Goal: Check status: Check status

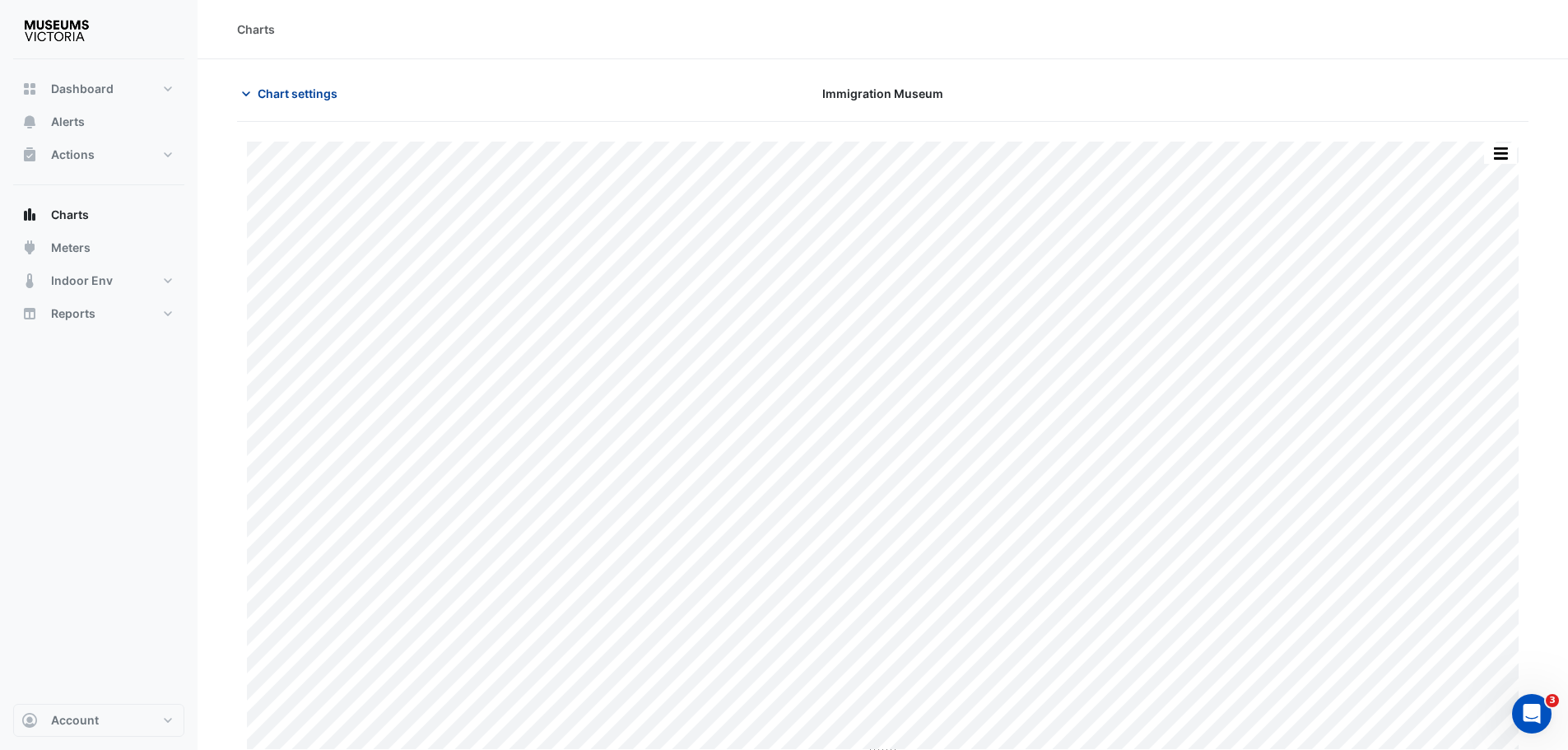
click at [327, 102] on button "Chart settings" at bounding box center [292, 93] width 111 height 29
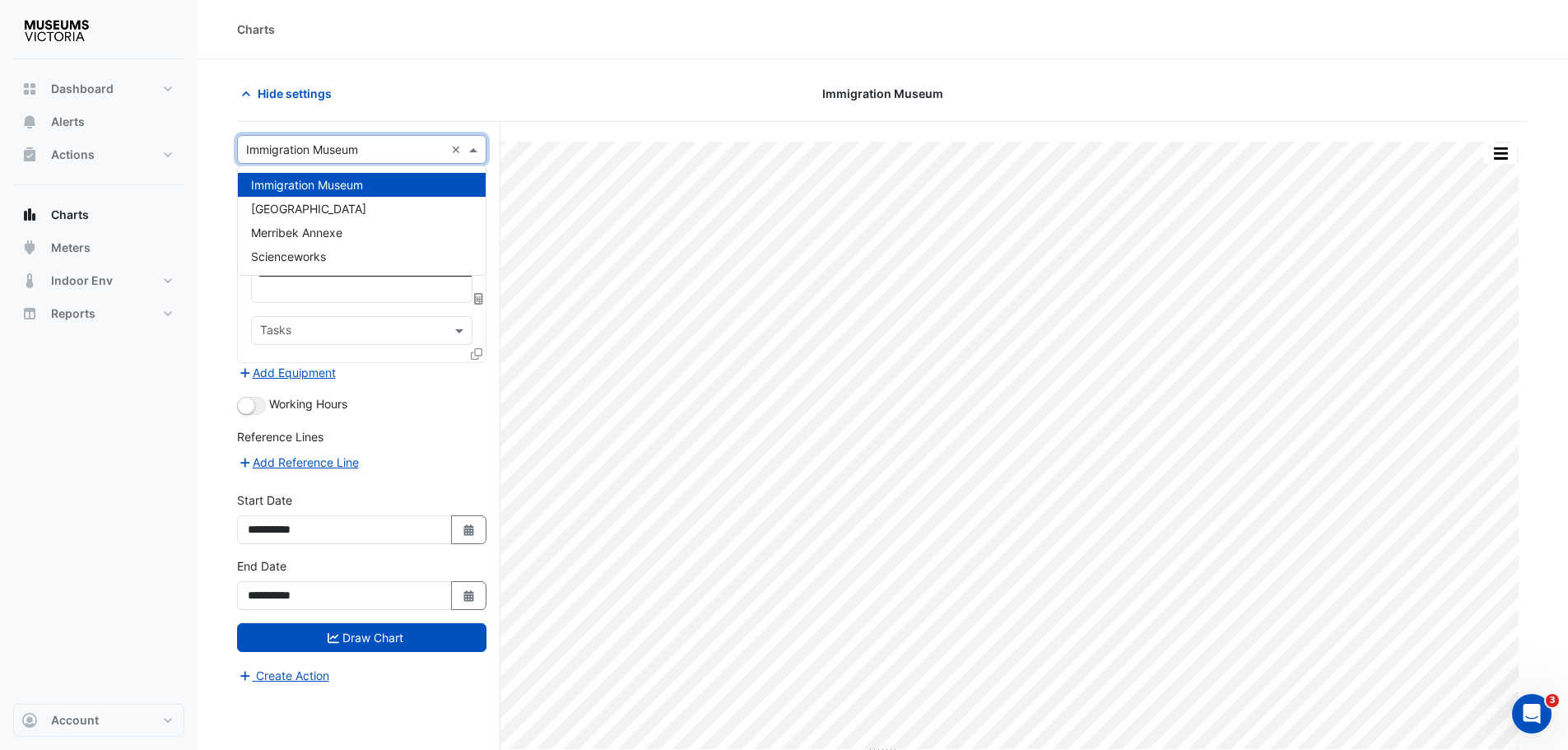
click at [311, 151] on input "text" at bounding box center [346, 150] width 198 height 18
click at [302, 206] on span "[GEOGRAPHIC_DATA]" at bounding box center [308, 209] width 115 height 14
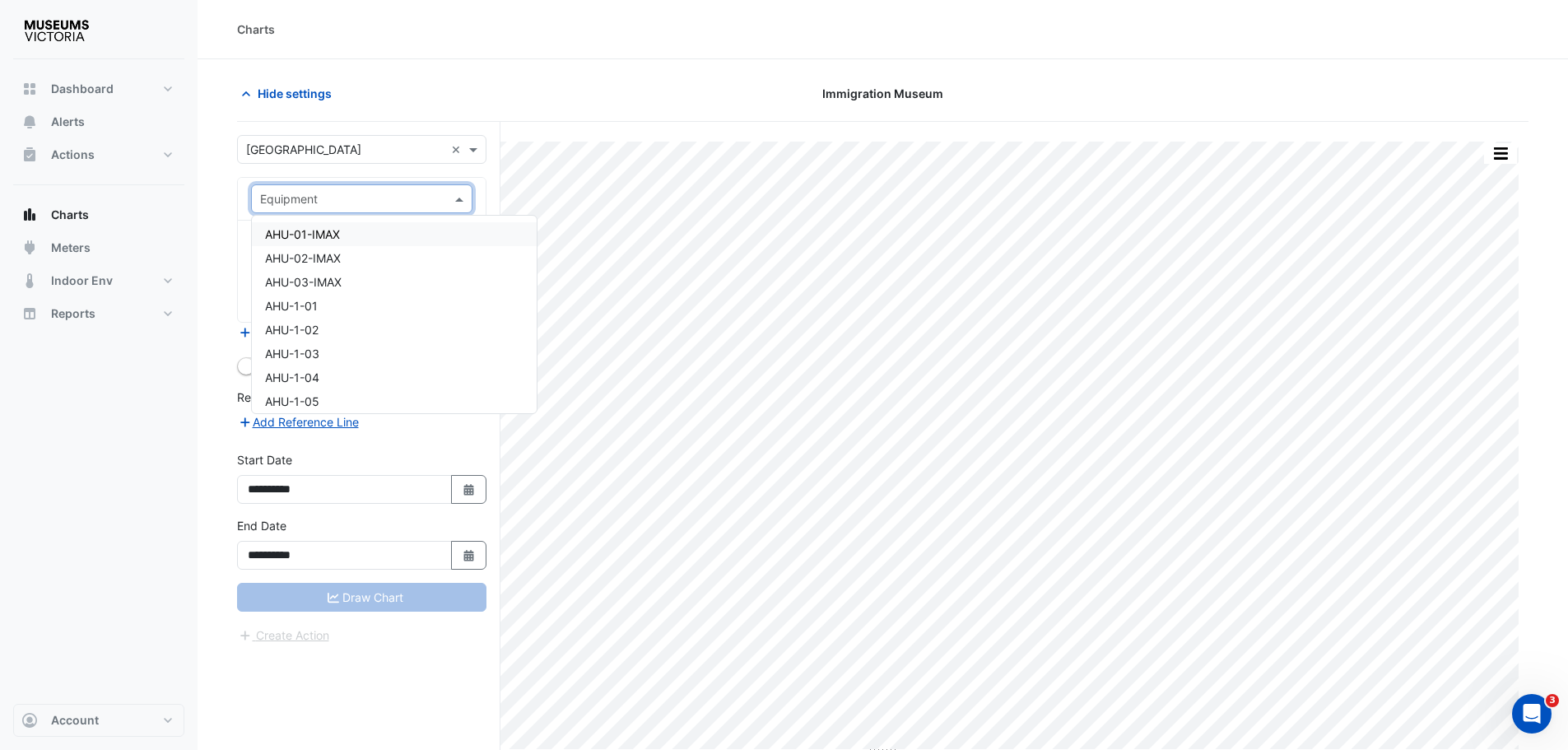
click at [302, 206] on input "text" at bounding box center [346, 200] width 170 height 18
click at [297, 293] on span "FCU-5-05" at bounding box center [292, 289] width 55 height 14
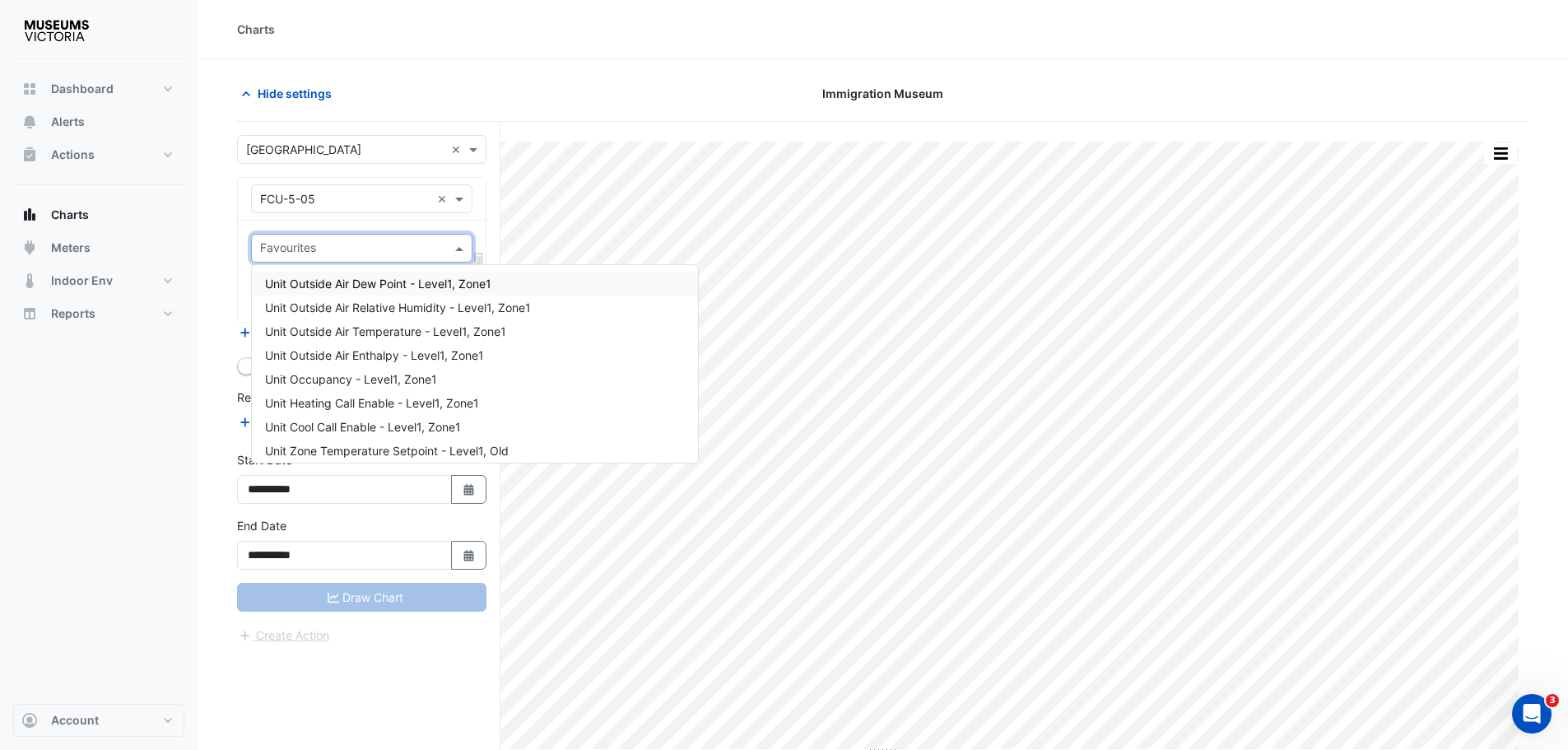
click at [308, 246] on input "text" at bounding box center [353, 250] width 184 height 18
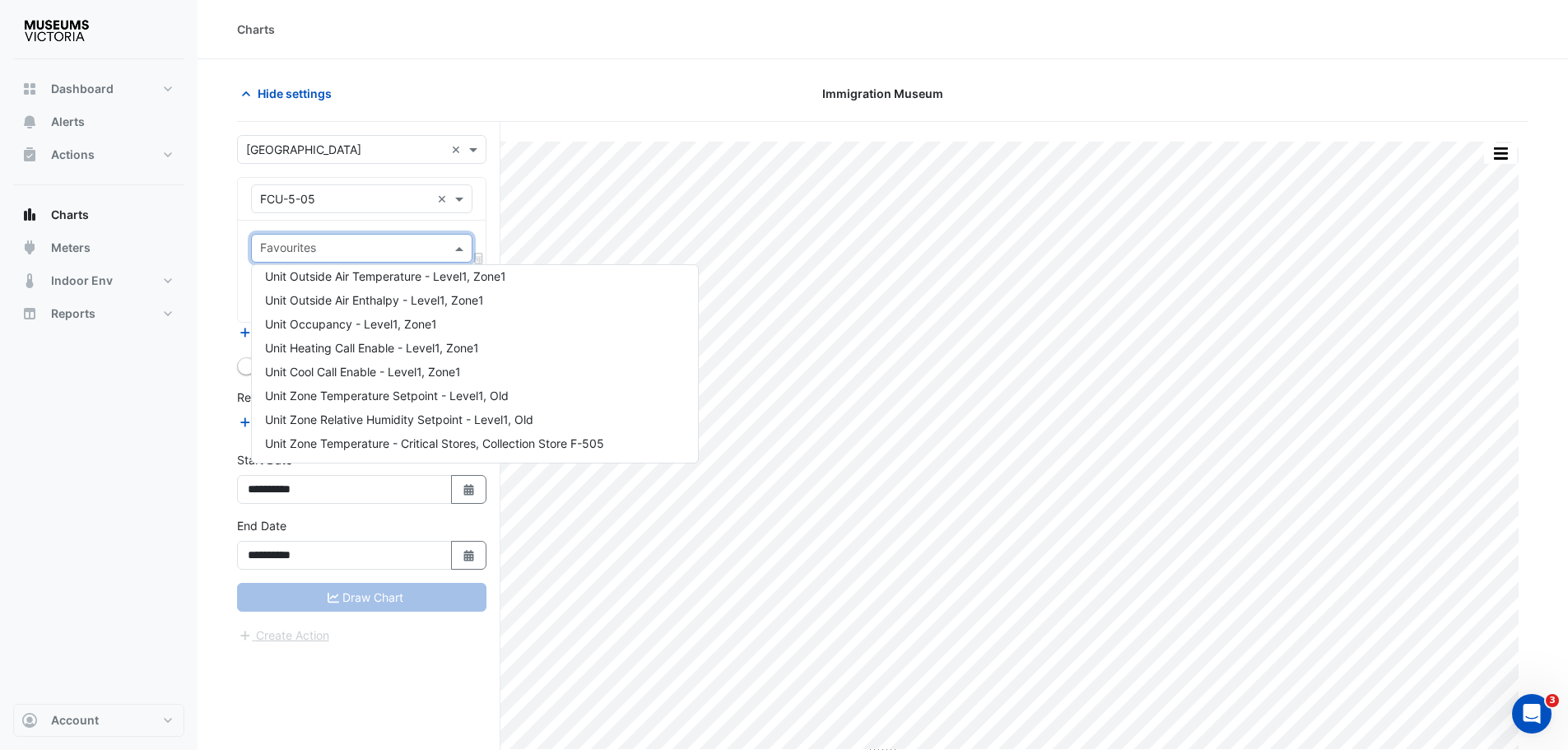
scroll to position [82, 0]
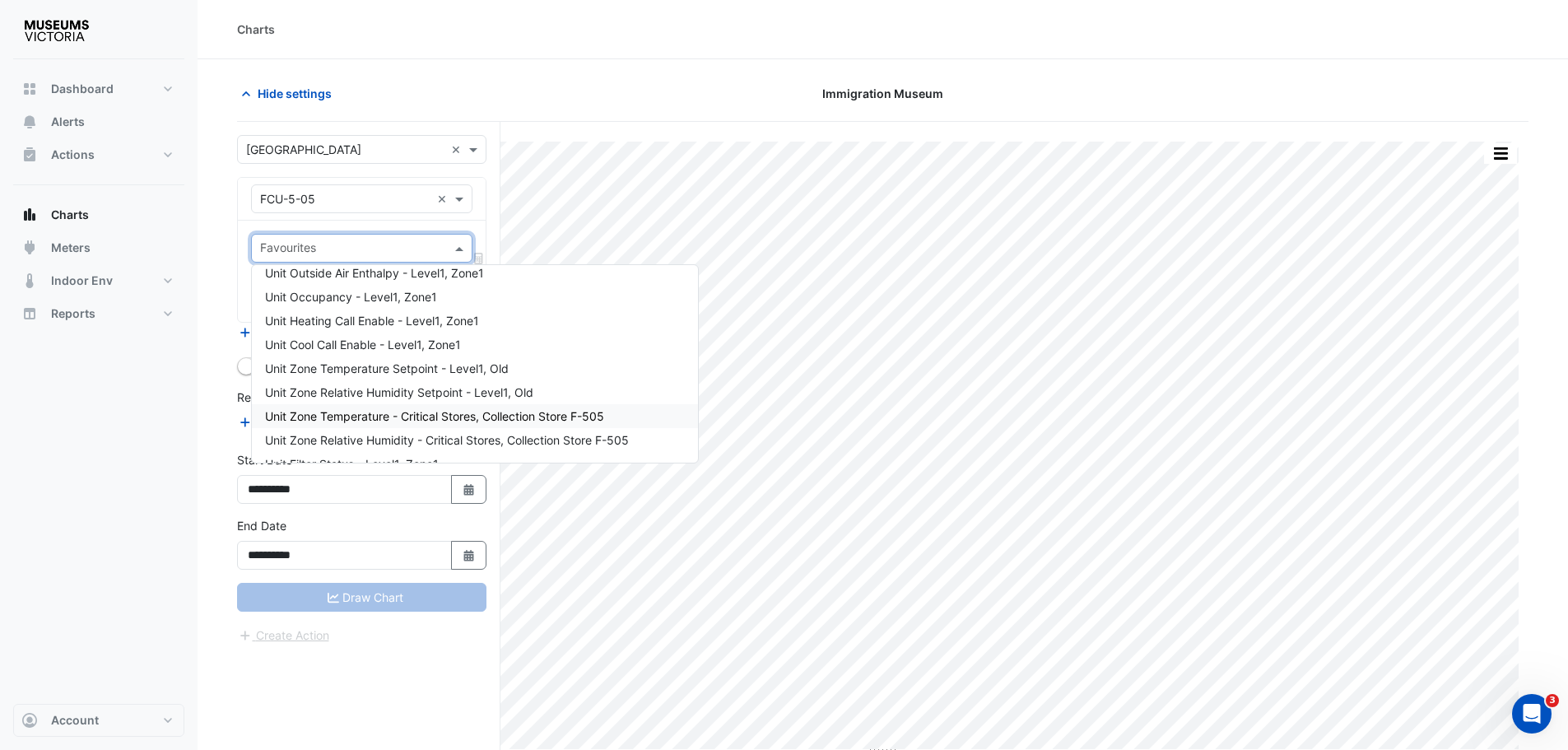
click at [356, 413] on span "Unit Zone Temperature - Critical Stores, Collection Store F-505" at bounding box center [434, 417] width 339 height 14
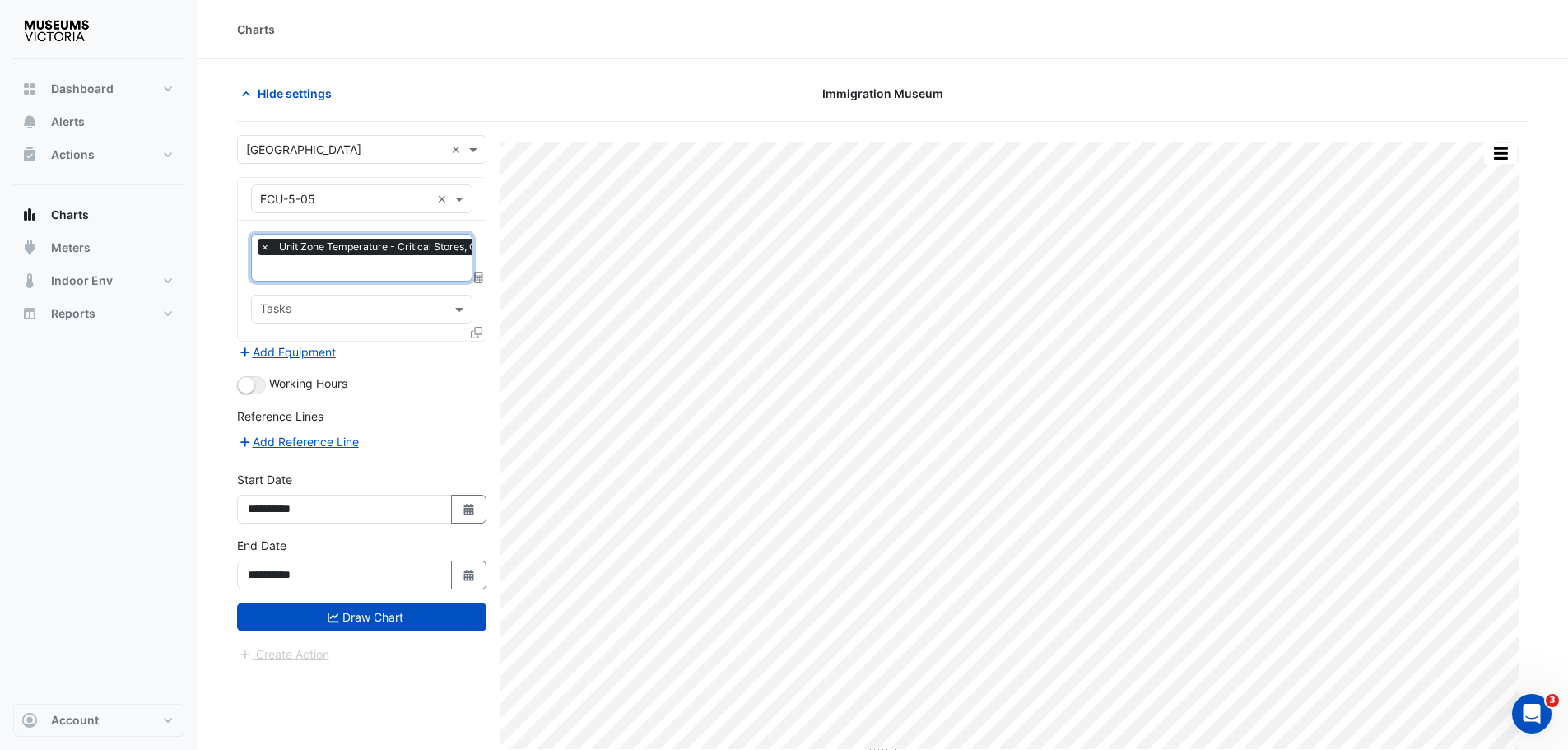
click at [317, 262] on input "text" at bounding box center [422, 270] width 324 height 18
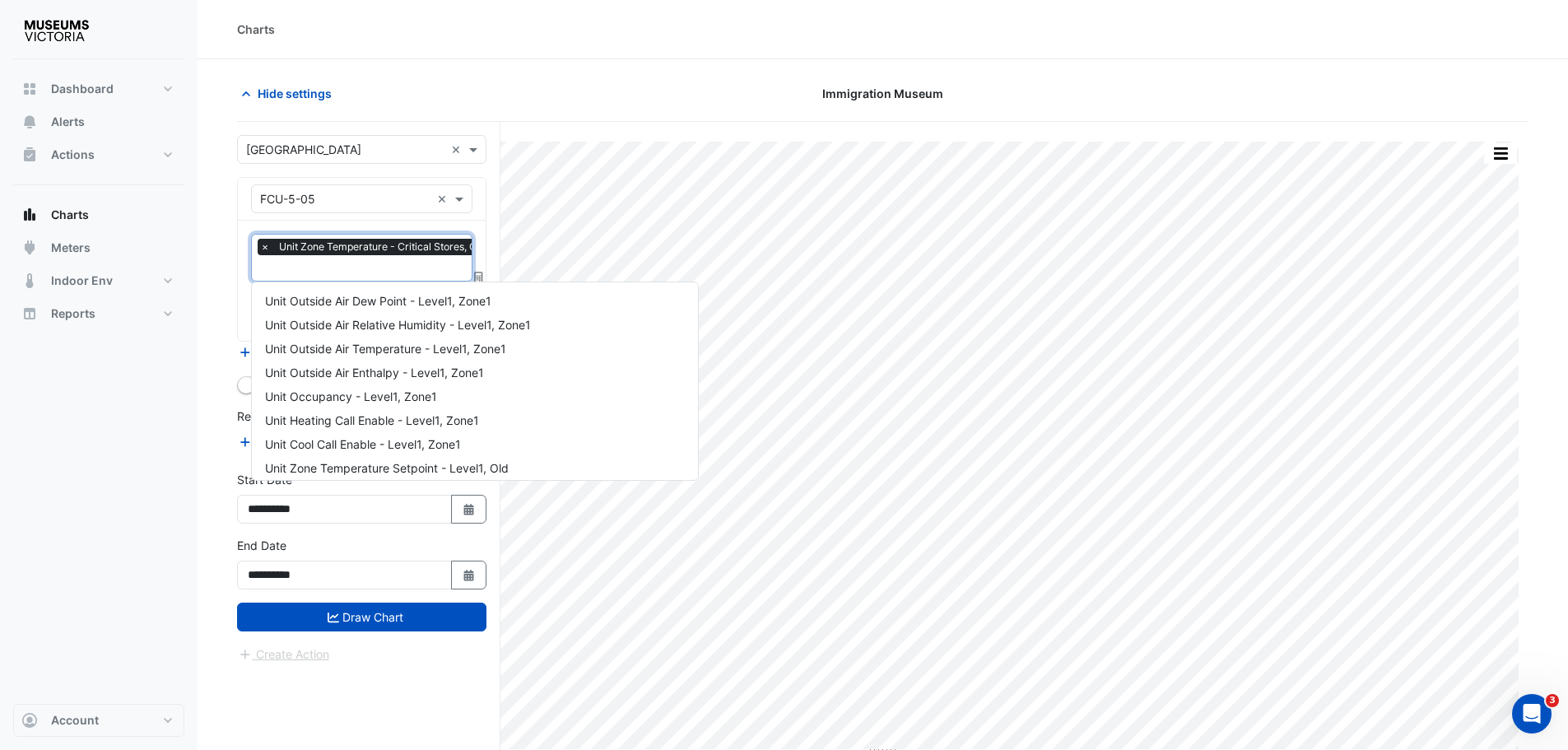
scroll to position [222, 0]
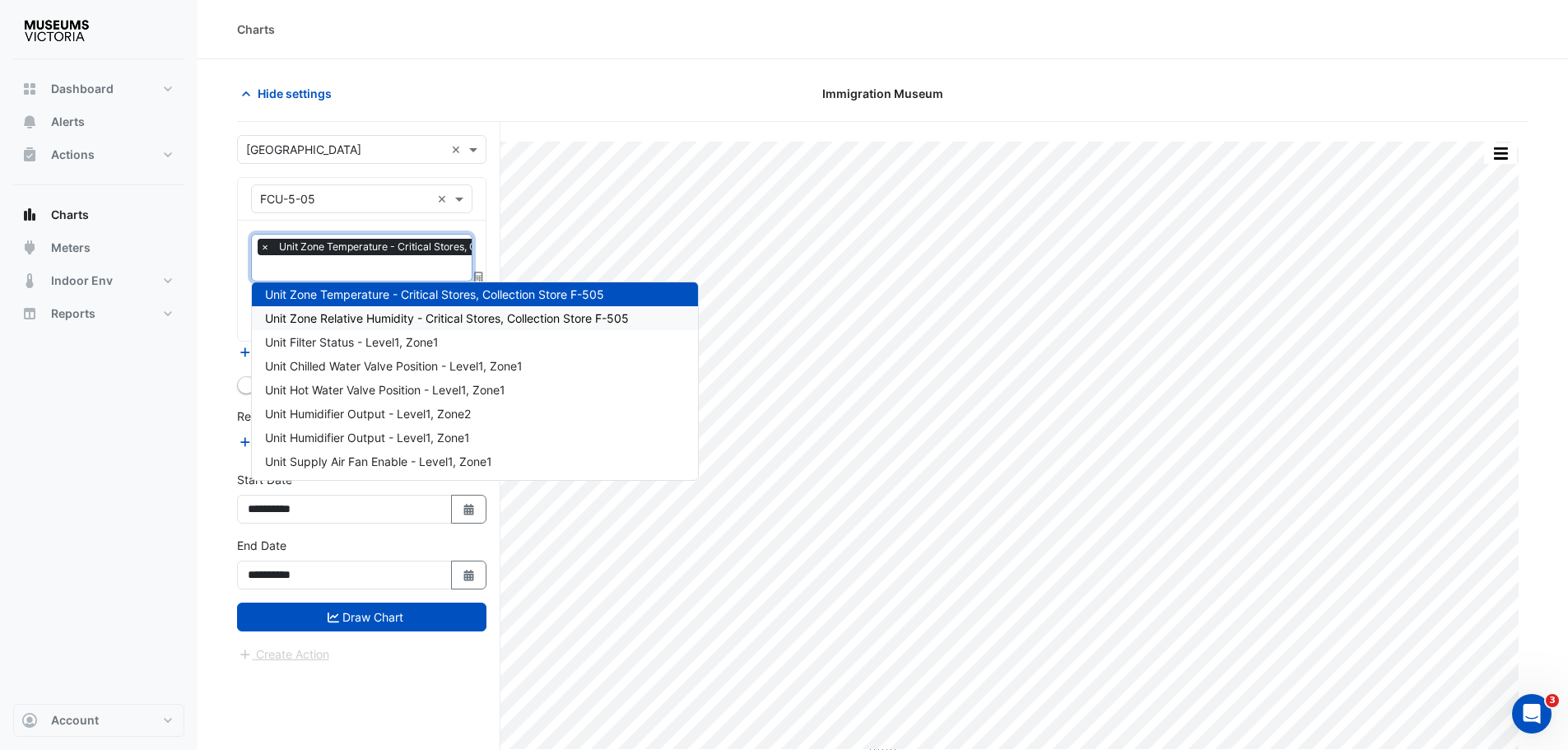
click at [383, 327] on div "Unit Zone Relative Humidity - Critical Stores, Collection Store F-505" at bounding box center [474, 318] width 446 height 24
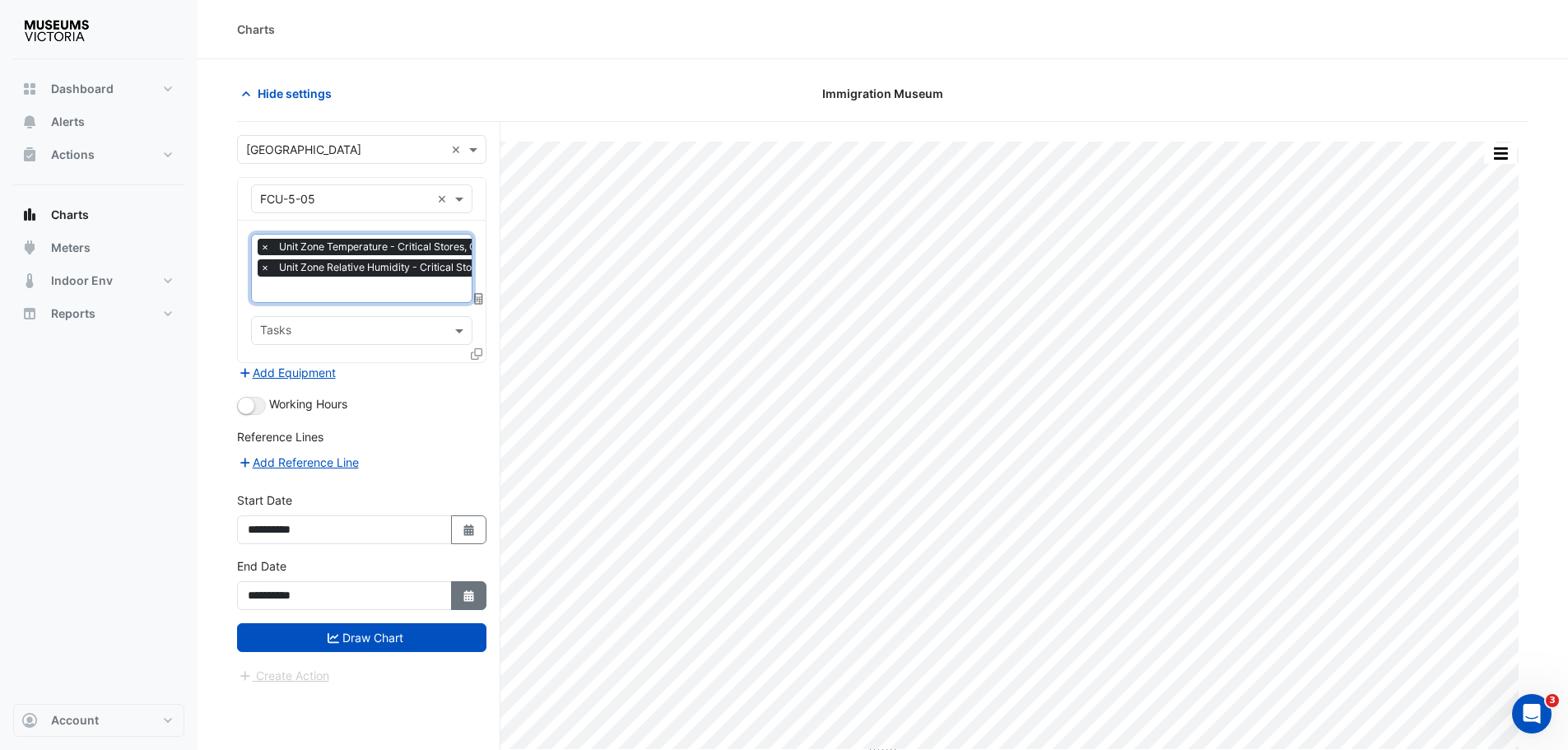
click at [462, 596] on icon "Select Date" at bounding box center [469, 596] width 15 height 11
select select "*"
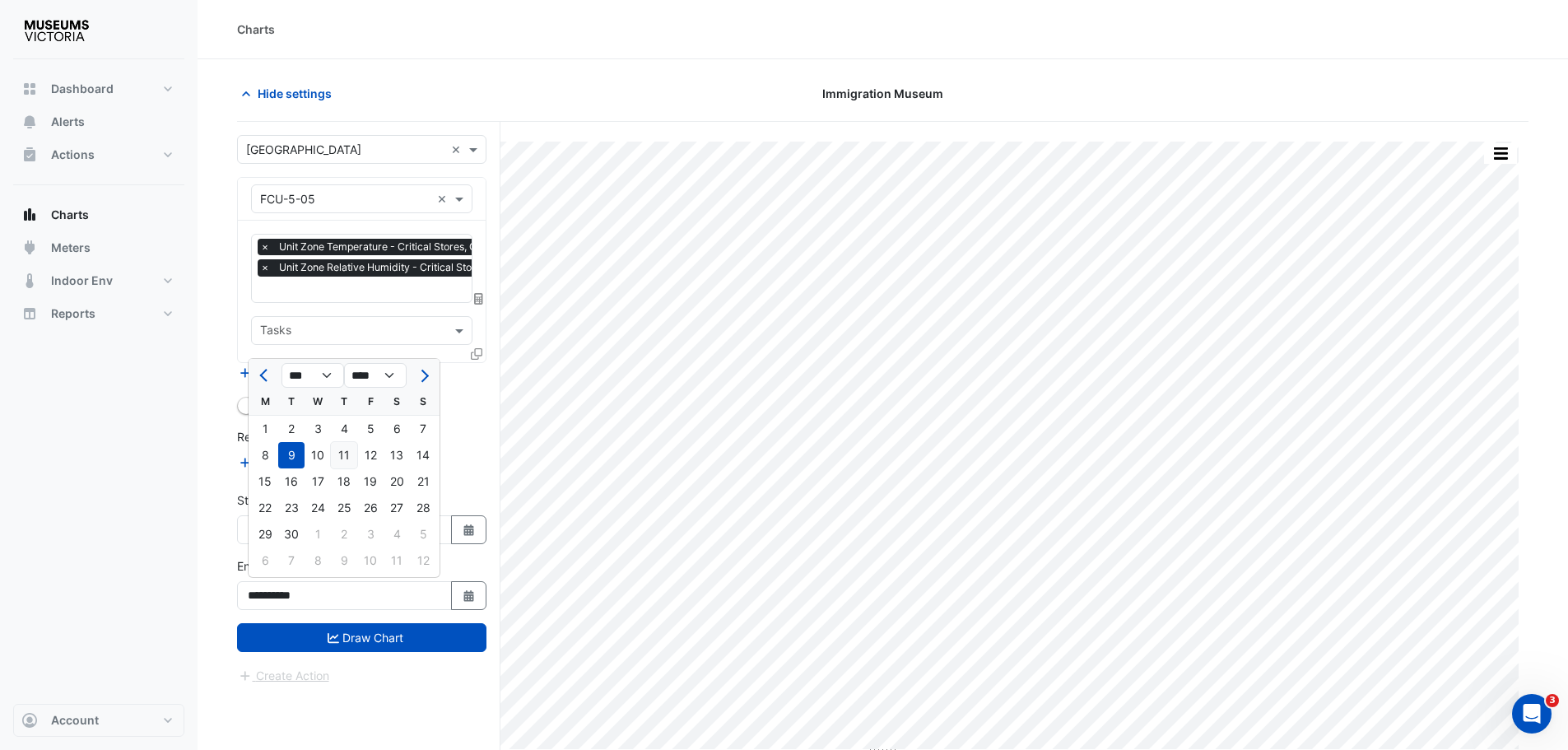
click at [338, 461] on div "11" at bounding box center [344, 455] width 26 height 26
type input "**********"
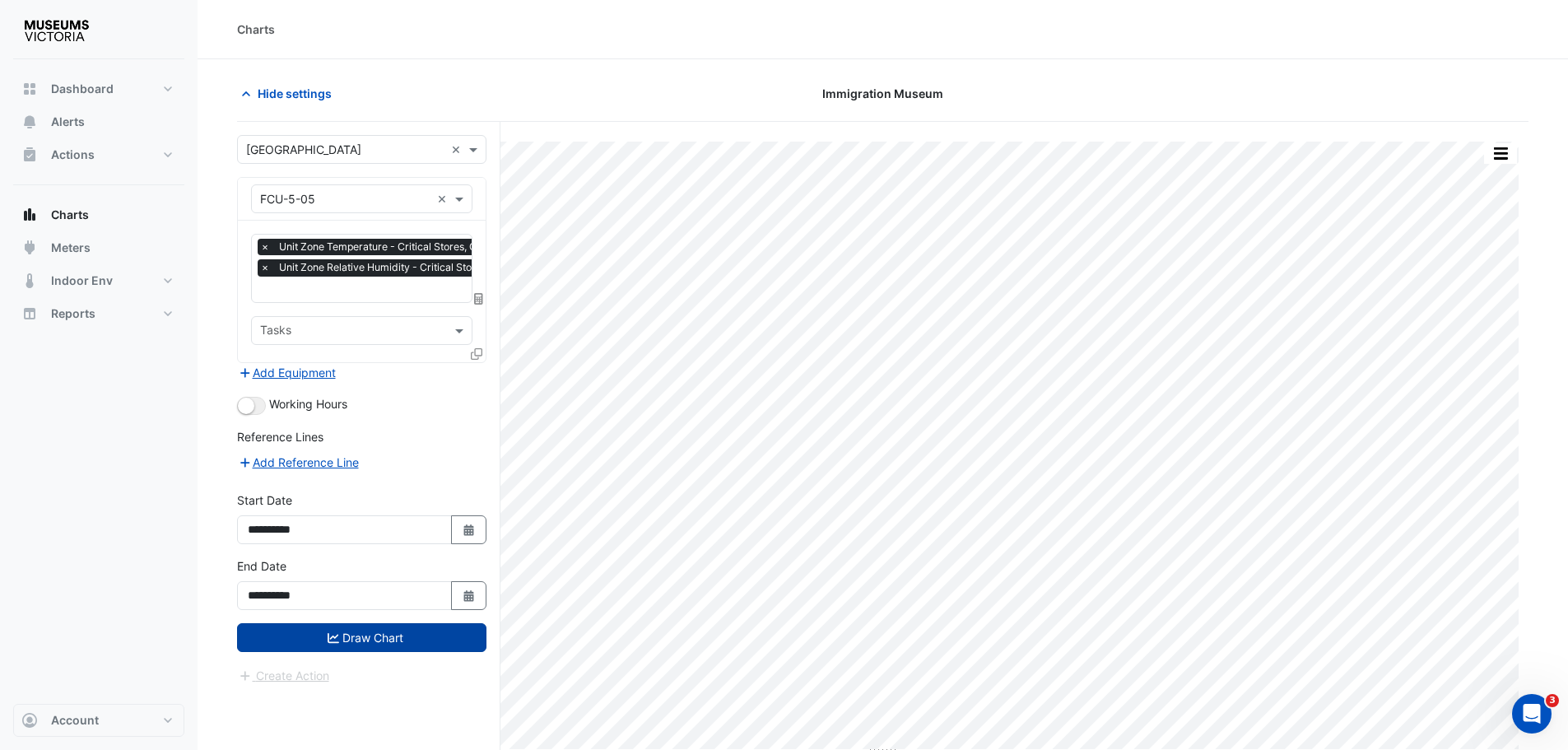
click at [356, 628] on button "Draw Chart" at bounding box center [361, 638] width 249 height 29
